Goal: Information Seeking & Learning: Learn about a topic

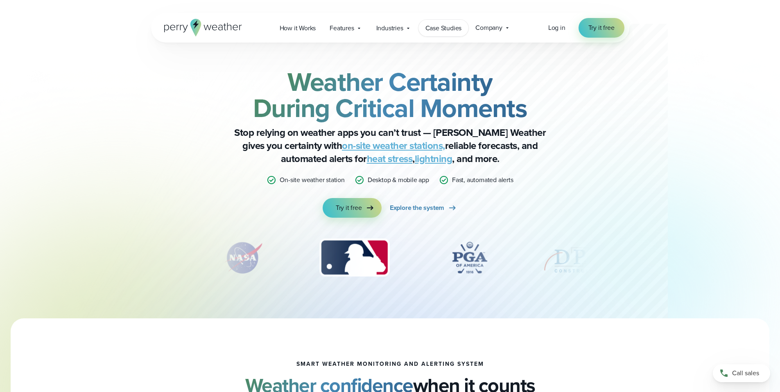
click at [438, 32] on span "Case Studies" at bounding box center [443, 28] width 36 height 10
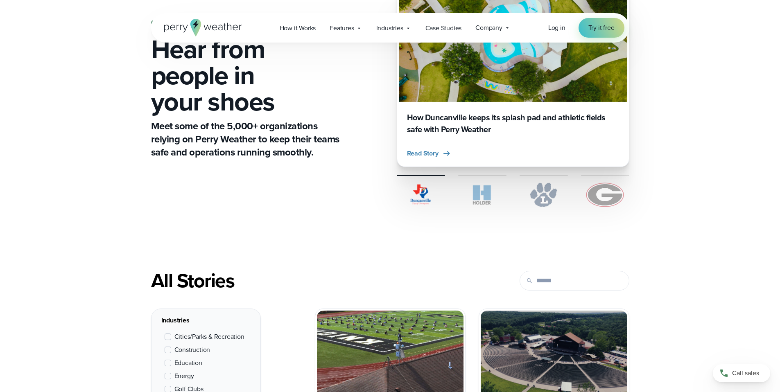
scroll to position [272, 0]
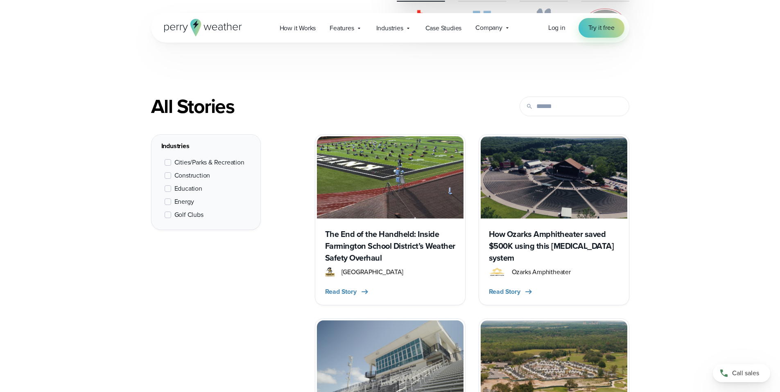
click at [182, 163] on span "Cities/Parks & Recreation" at bounding box center [209, 163] width 70 height 10
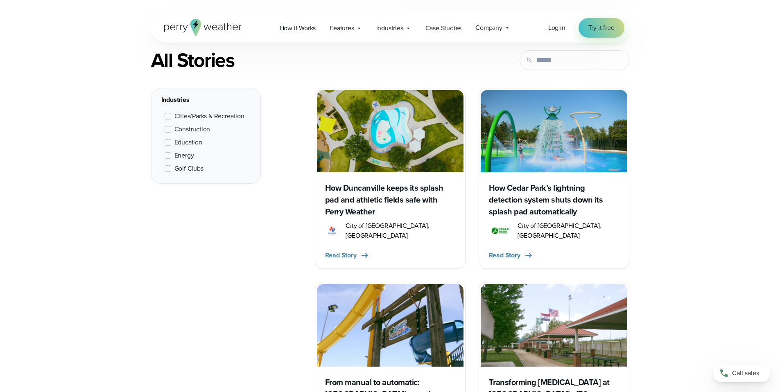
scroll to position [366, 0]
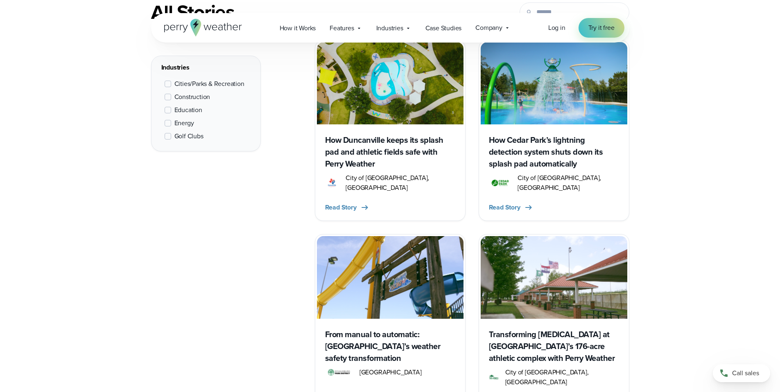
click at [376, 155] on h3 "How Duncanville keeps its splash pad and athletic fields safe with Perry Weather" at bounding box center [390, 152] width 130 height 36
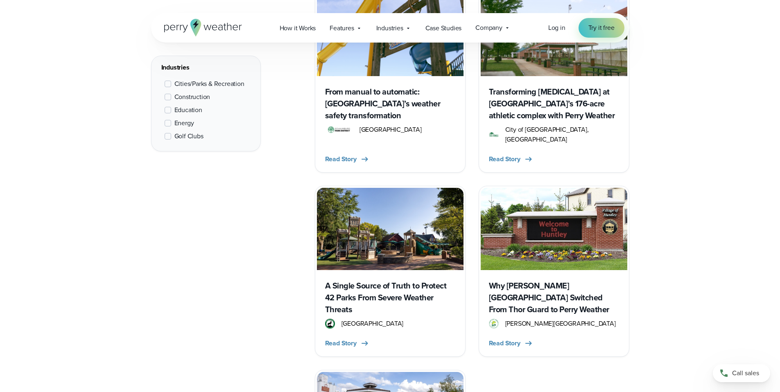
scroll to position [479, 0]
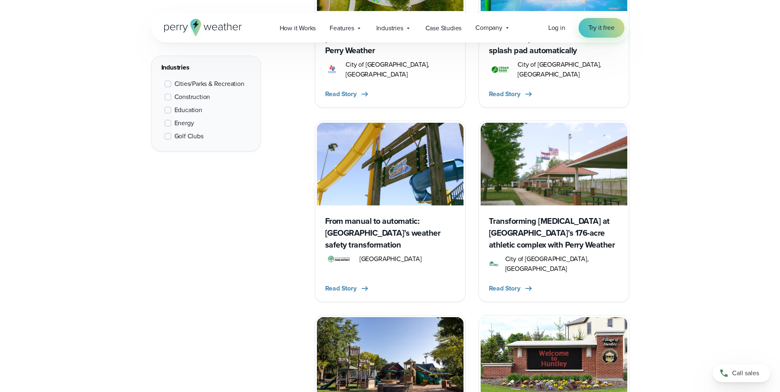
click at [493, 226] on h3 "Transforming [MEDICAL_DATA] at [GEOGRAPHIC_DATA]’s 176-acre athletic complex wi…" at bounding box center [554, 233] width 130 height 36
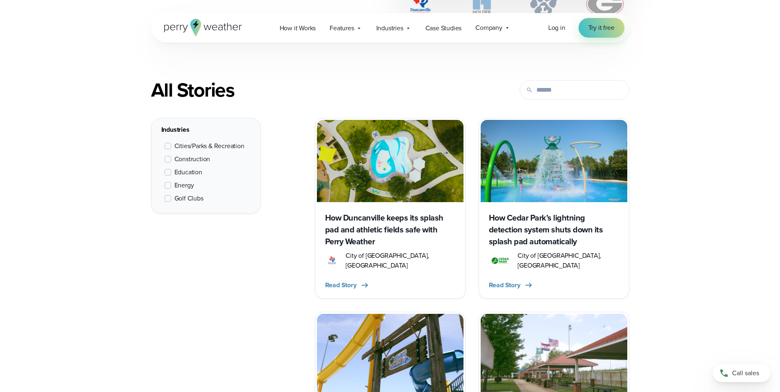
scroll to position [406, 0]
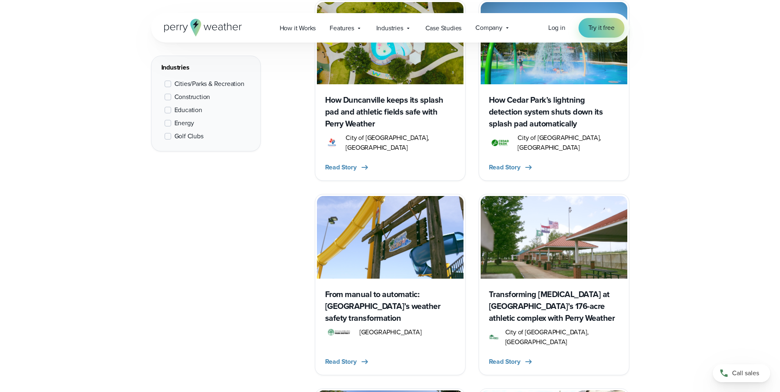
click at [548, 106] on h3 "How Cedar Park’s lightning detection system shuts down its splash pad automatic…" at bounding box center [554, 112] width 130 height 36
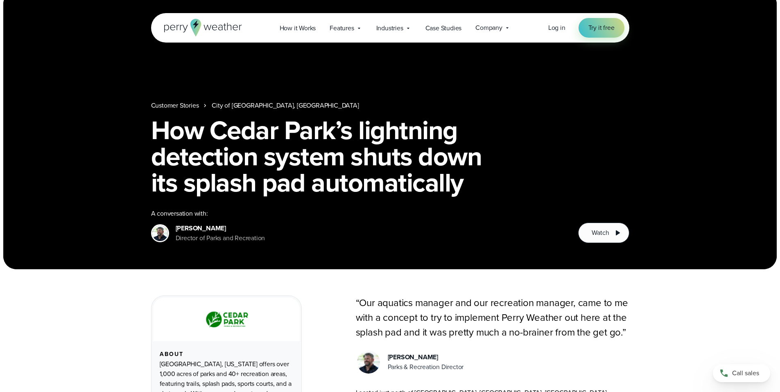
scroll to position [14, 0]
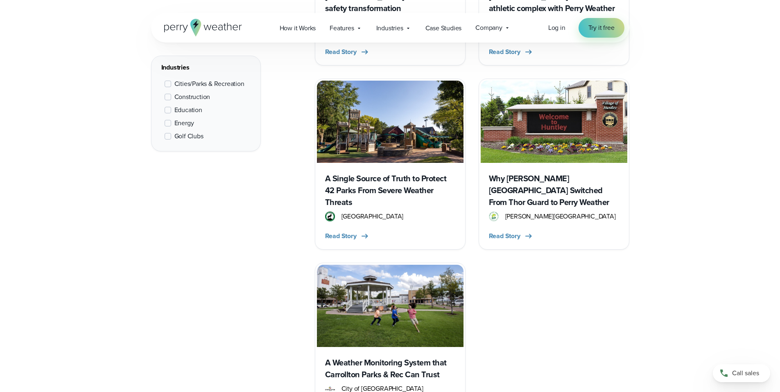
scroll to position [555, 0]
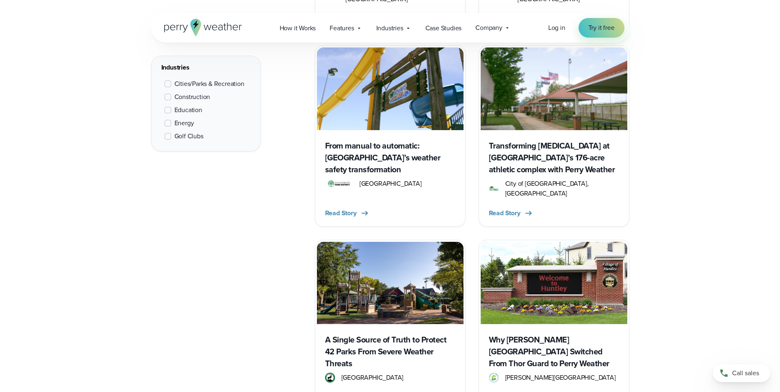
click at [377, 334] on h3 "A Single Source of Truth to Protect 42 Parks From Severe Weather Threats" at bounding box center [390, 352] width 130 height 36
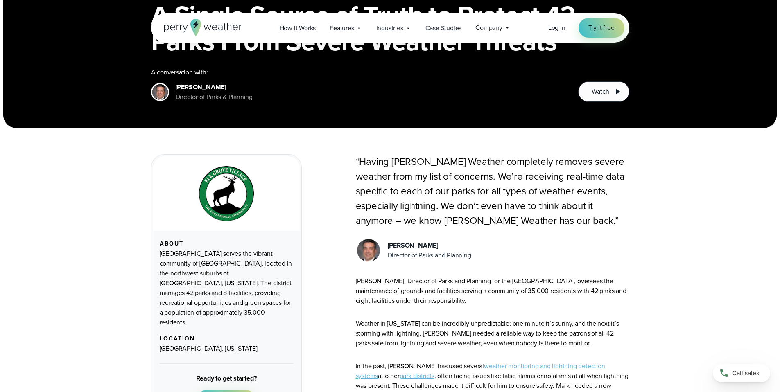
scroll to position [157, 0]
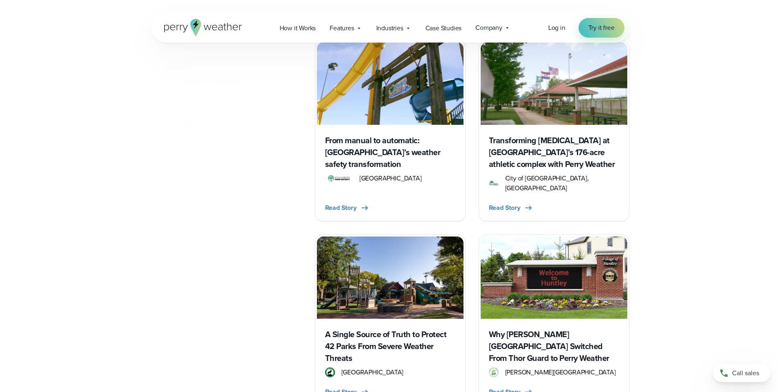
scroll to position [578, 0]
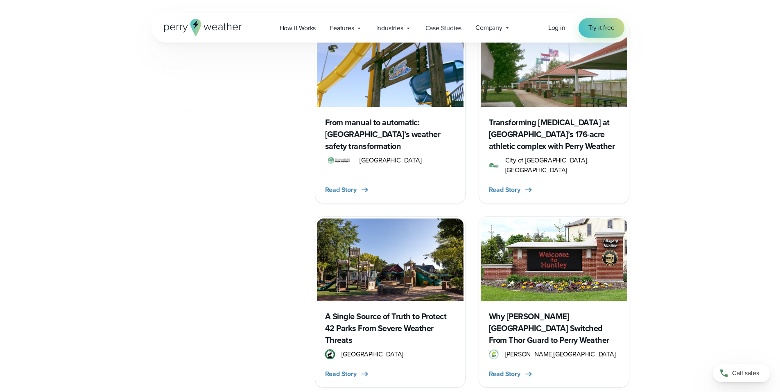
click at [395, 311] on h3 "A Single Source of Truth to Protect 42 Parks From Severe Weather Threats" at bounding box center [390, 329] width 130 height 36
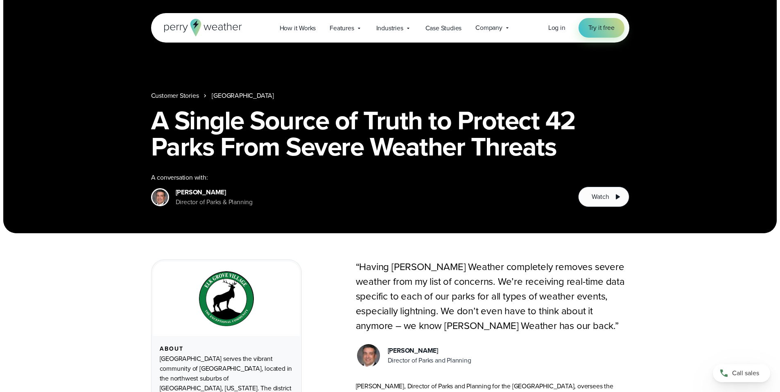
scroll to position [58, 0]
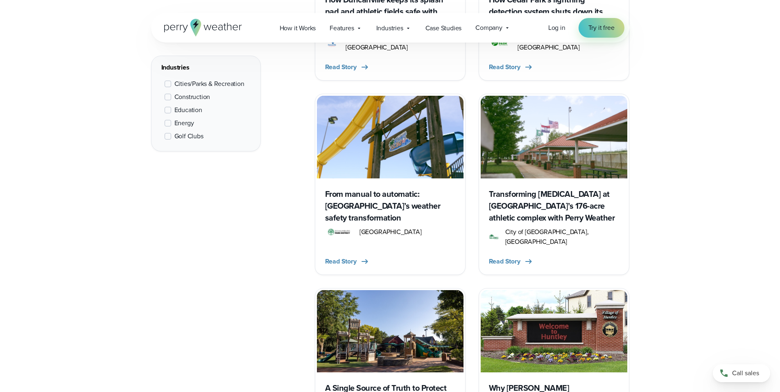
scroll to position [482, 0]
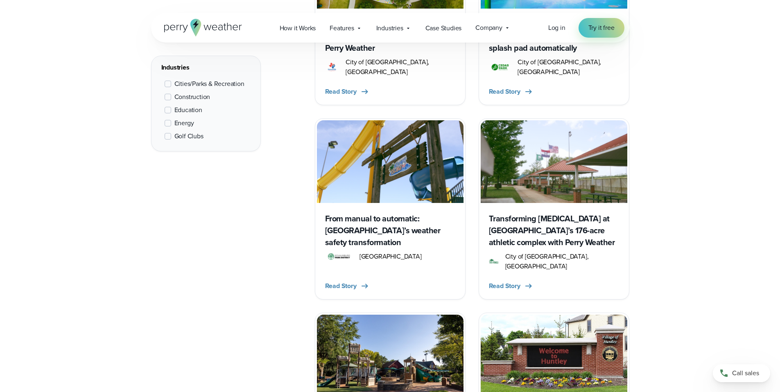
click at [360, 203] on div "From manual to automatic: Schaumburg Park District’s weather safety transformat…" at bounding box center [390, 250] width 147 height 95
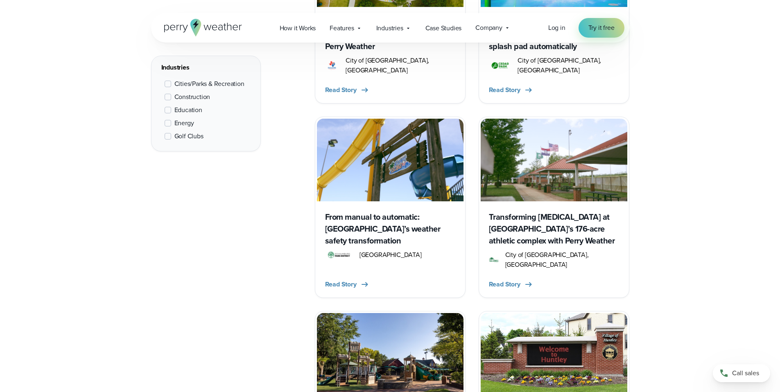
click at [349, 220] on h3 "From manual to automatic: [GEOGRAPHIC_DATA]’s weather safety transformation" at bounding box center [390, 229] width 130 height 36
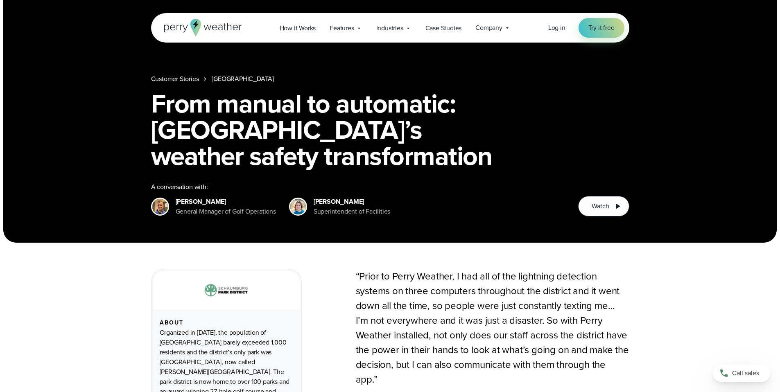
scroll to position [26, 0]
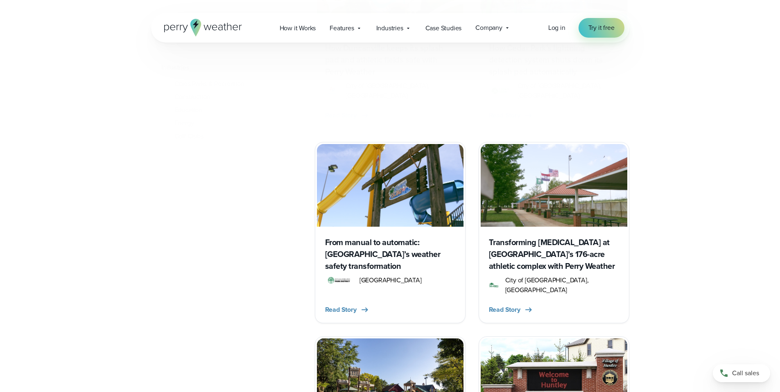
scroll to position [483, 0]
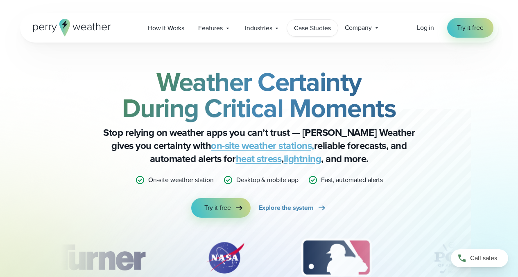
click at [311, 27] on span "Case Studies" at bounding box center [312, 28] width 36 height 10
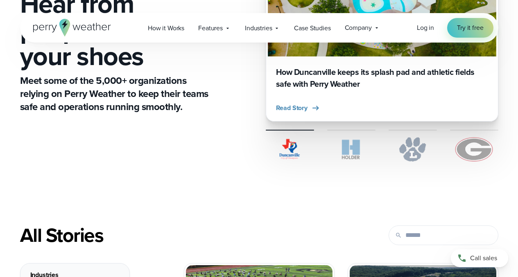
scroll to position [405, 0]
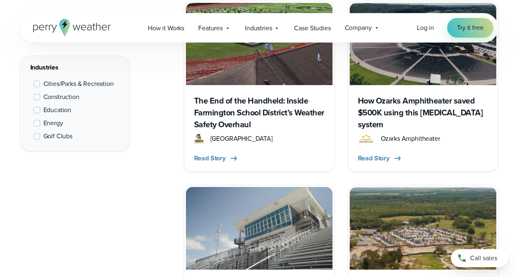
click at [87, 81] on span "Cities/Parks & Recreation" at bounding box center [78, 84] width 70 height 10
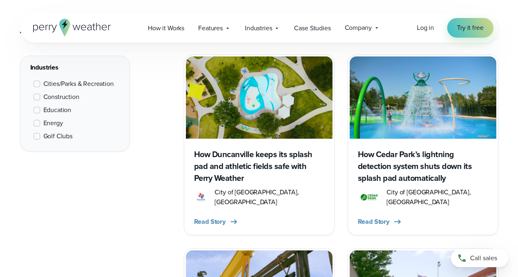
scroll to position [449, 0]
